Goal: Use online tool/utility: Utilize a website feature to perform a specific function

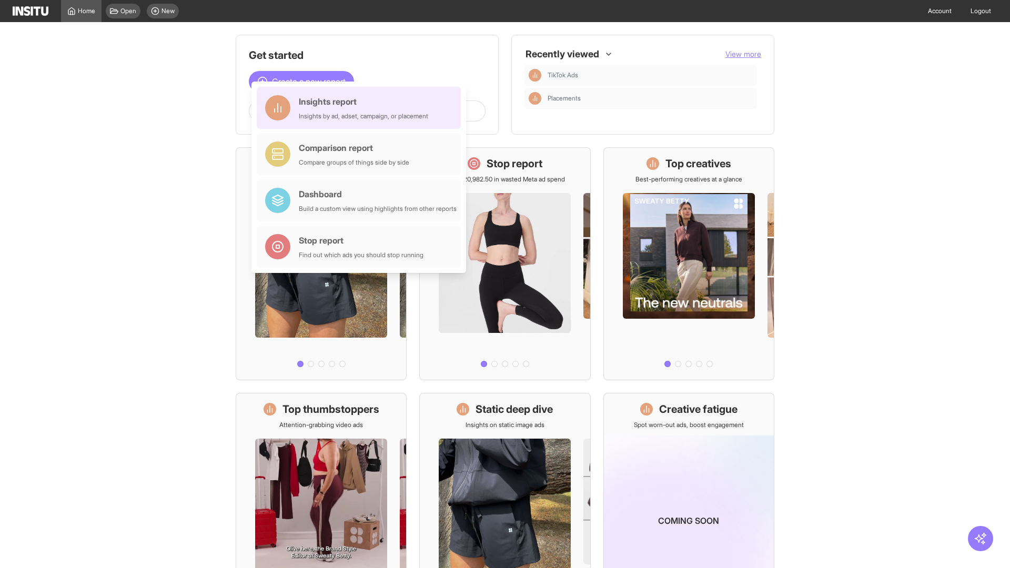
click at [361, 108] on div "Insights report Insights by ad, adset, campaign, or placement" at bounding box center [363, 107] width 129 height 25
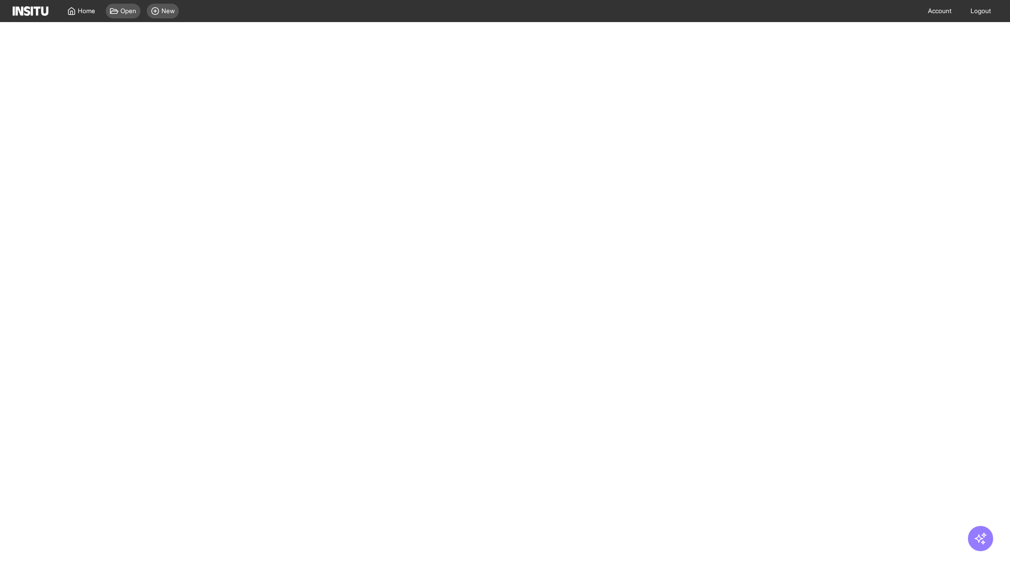
select select "**"
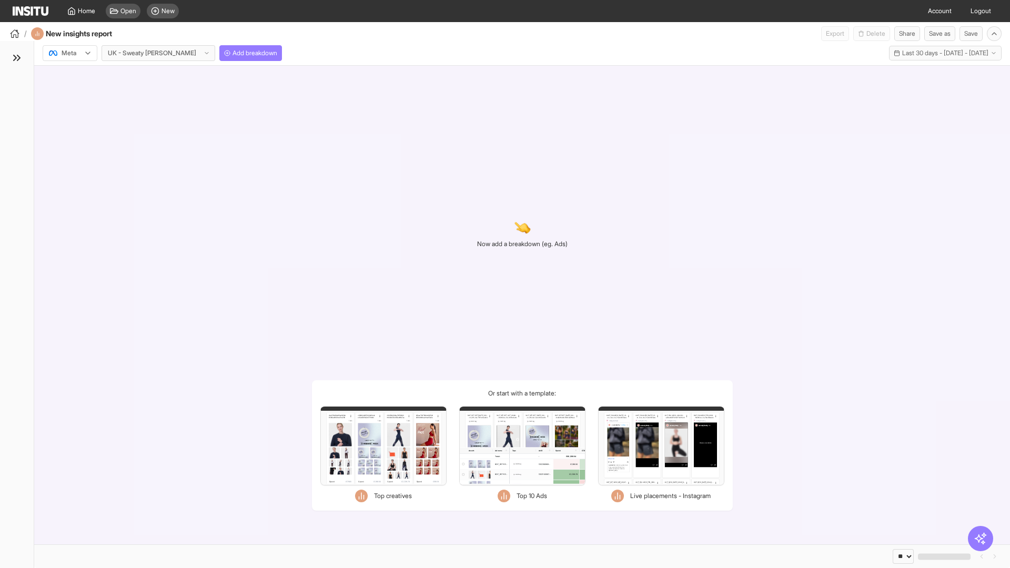
click at [70, 53] on div at bounding box center [62, 53] width 29 height 11
click at [69, 76] on span "Meta" at bounding box center [69, 75] width 14 height 9
click at [232, 53] on span "Add breakdown" at bounding box center [254, 53] width 45 height 8
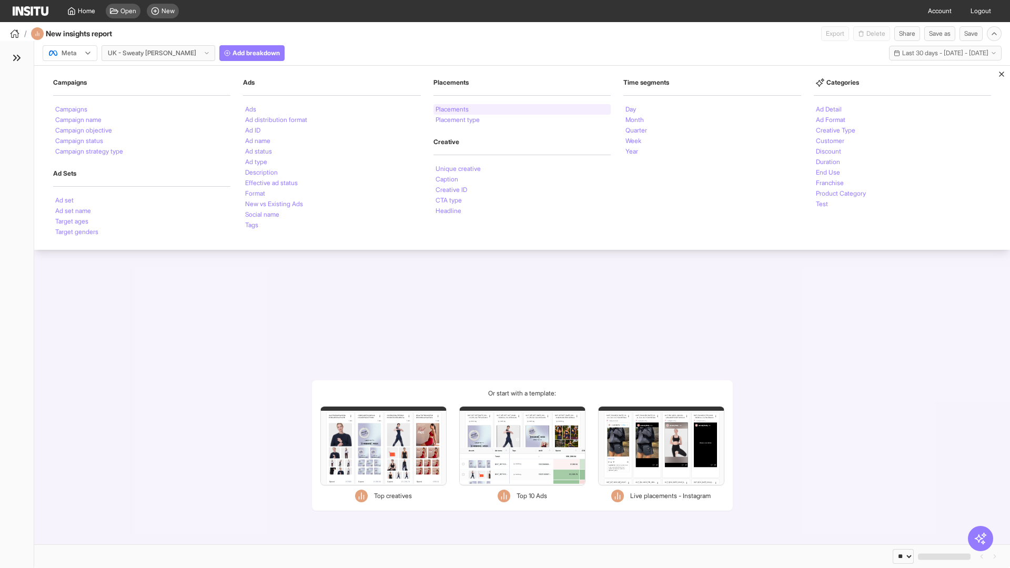
click at [453, 109] on li "Placements" at bounding box center [452, 109] width 33 height 6
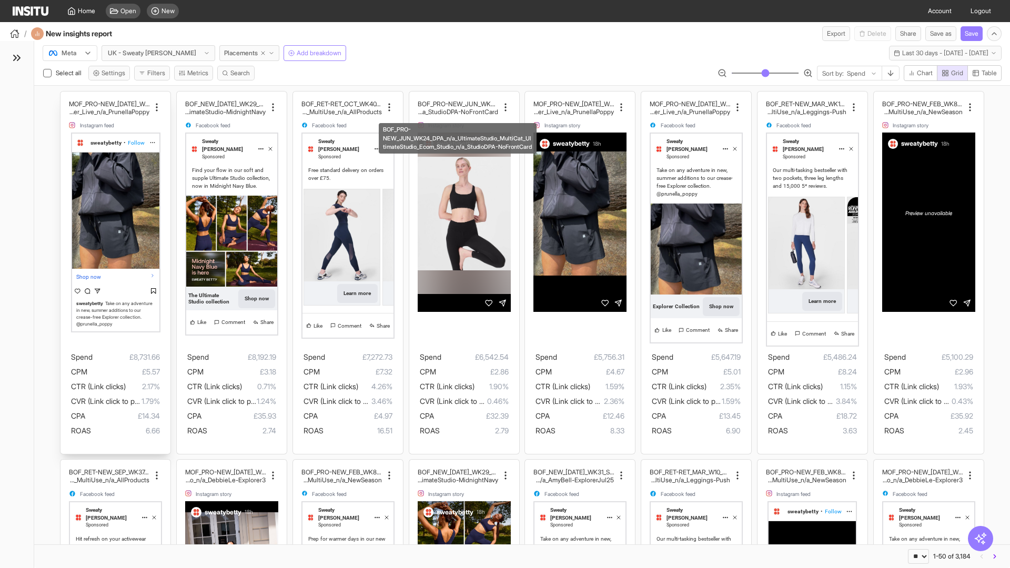
click at [66, 96] on div "MOF_PRO-NEW_[DATE]_WK30_Static_n/a_FullPrice_Multi Cat_Explorer_Influencer_Live…" at bounding box center [115, 273] width 110 height 362
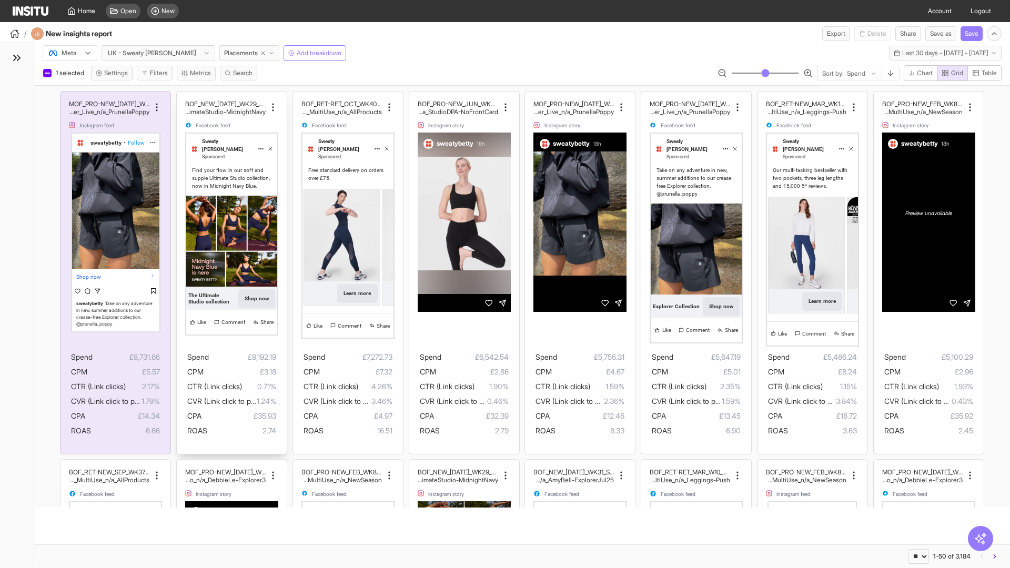
click at [181, 96] on div "BOF_NEW_[DATE]_WK29_Static_n/a_FullPrice_MultiCat_UltimateS tudio_Secondary_Mul…" at bounding box center [232, 273] width 110 height 362
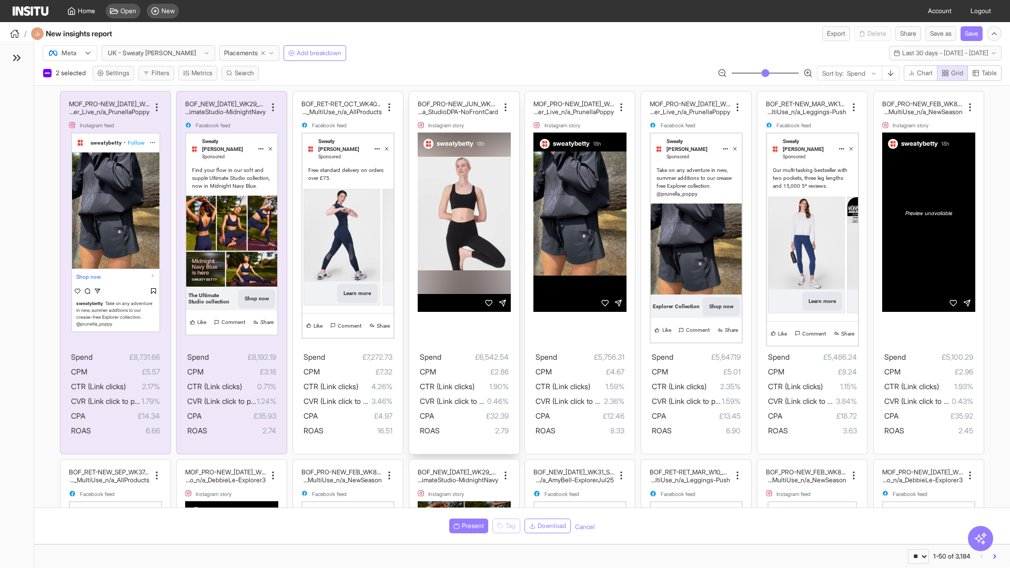
click at [414, 96] on div "BOF_PRO-NEW_JUN_WK24_DPA_n/a_UltimateStudio_MultiCat_ UltimateStudio_Ecom_Studi…" at bounding box center [464, 273] width 110 height 362
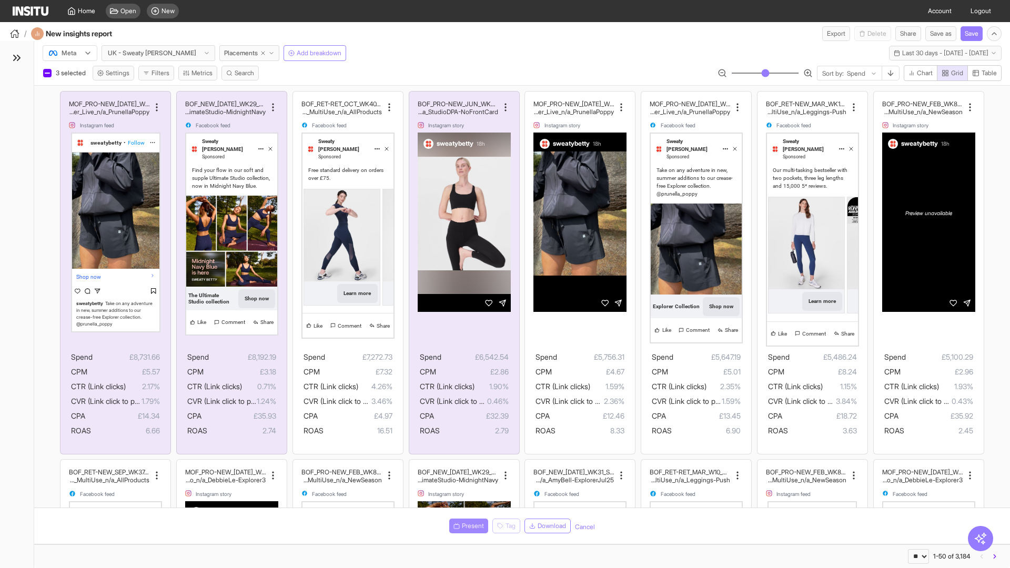
click at [467, 526] on span "Present" at bounding box center [473, 526] width 22 height 8
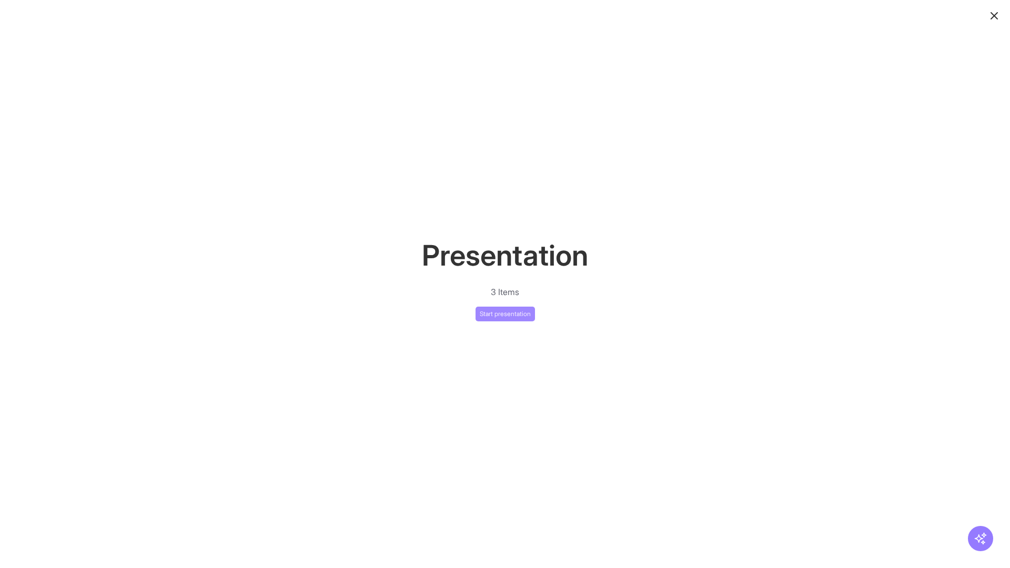
click at [505, 313] on button "Start presentation" at bounding box center [505, 314] width 59 height 15
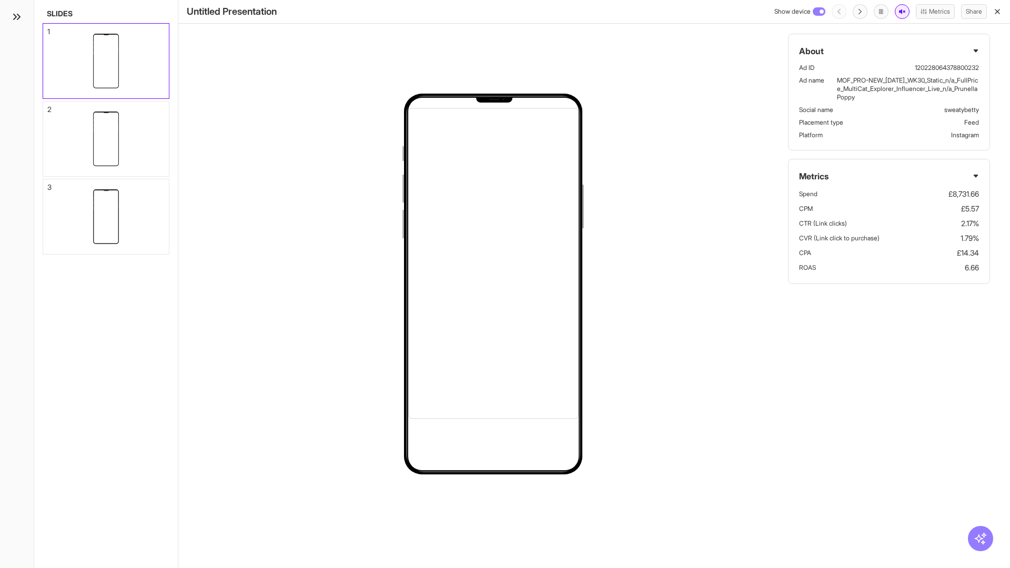
click at [899, 12] on icon "button" at bounding box center [902, 11] width 6 height 5
